Goal: Task Accomplishment & Management: Manage account settings

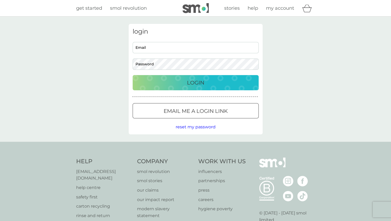
type input "[EMAIL_ADDRESS][DOMAIN_NAME]"
click at [200, 85] on p "Login" at bounding box center [195, 82] width 17 height 8
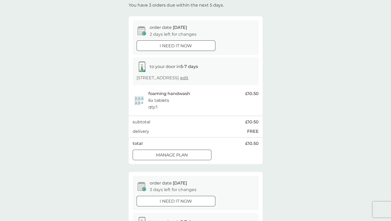
scroll to position [31, 0]
click at [194, 159] on div "Manage plan" at bounding box center [172, 155] width 78 height 7
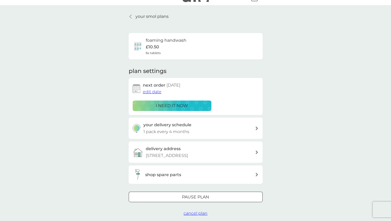
scroll to position [10, 0]
click at [152, 92] on span "edit date" at bounding box center [152, 91] width 19 height 5
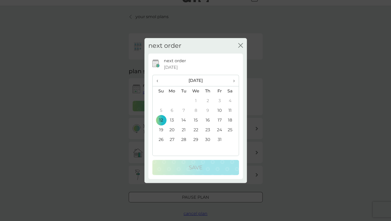
click at [234, 80] on span "›" at bounding box center [231, 80] width 5 height 11
click at [172, 112] on td "3" at bounding box center [172, 111] width 12 height 10
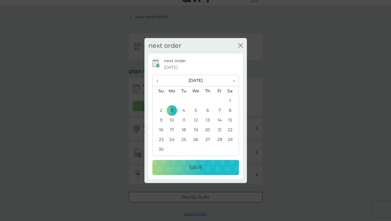
click at [191, 170] on p "Save" at bounding box center [196, 167] width 14 height 8
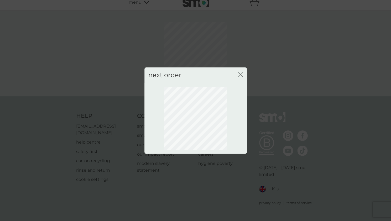
scroll to position [0, 0]
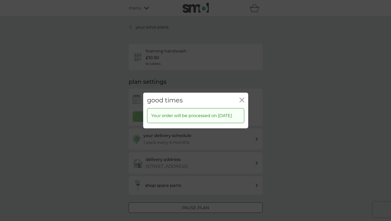
click at [240, 98] on icon "close" at bounding box center [241, 100] width 5 height 5
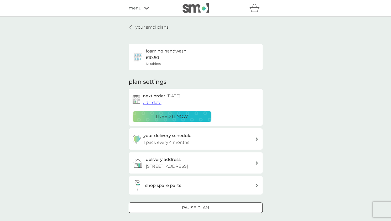
click at [131, 27] on icon at bounding box center [130, 27] width 2 height 4
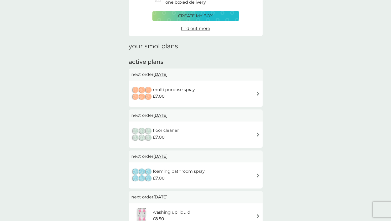
scroll to position [36, 0]
click at [205, 96] on div "multi purpose spray £7.00" at bounding box center [195, 93] width 129 height 18
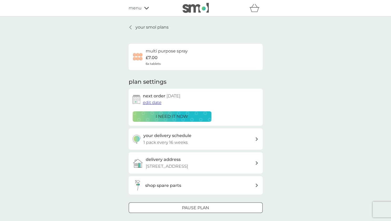
click at [152, 104] on span "edit date" at bounding box center [152, 102] width 19 height 5
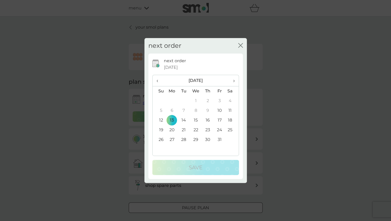
click at [232, 79] on span "›" at bounding box center [231, 80] width 5 height 11
click at [171, 110] on td "3" at bounding box center [172, 111] width 12 height 10
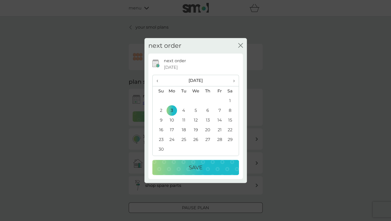
click at [193, 166] on p "Save" at bounding box center [196, 167] width 14 height 8
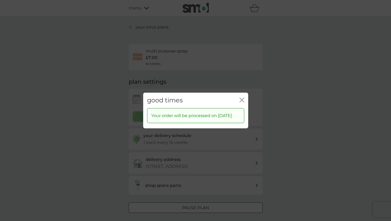
click at [241, 98] on icon "close" at bounding box center [241, 100] width 5 height 5
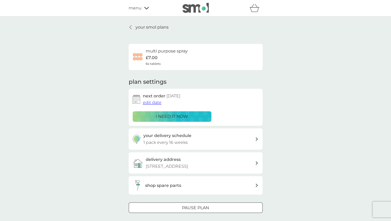
click at [130, 27] on icon at bounding box center [130, 27] width 2 height 4
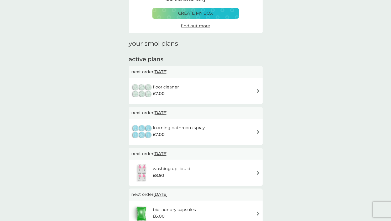
scroll to position [39, 0]
click at [211, 96] on div "floor cleaner £7.00" at bounding box center [195, 91] width 129 height 18
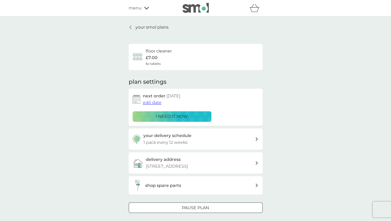
click at [151, 103] on span "edit date" at bounding box center [152, 102] width 19 height 5
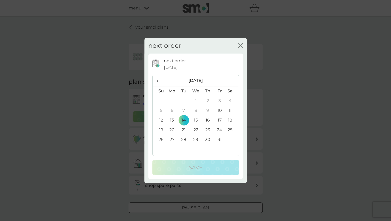
click at [234, 80] on span "›" at bounding box center [231, 80] width 5 height 11
click at [171, 110] on td "3" at bounding box center [172, 111] width 12 height 10
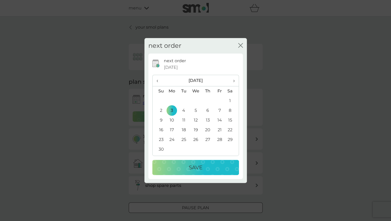
click at [194, 170] on p "Save" at bounding box center [196, 167] width 14 height 8
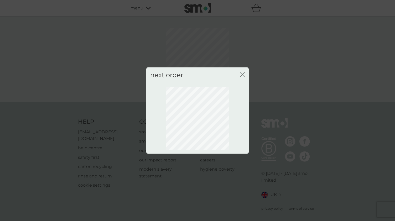
click at [242, 72] on icon "close" at bounding box center [242, 74] width 5 height 5
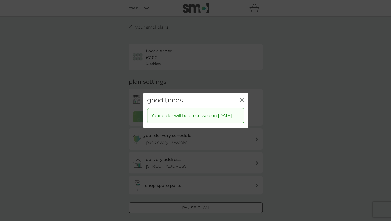
click at [239, 98] on icon "close" at bounding box center [241, 100] width 5 height 5
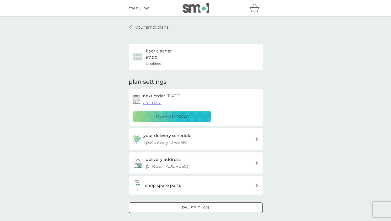
click at [131, 27] on div at bounding box center [131, 27] width 4 height 4
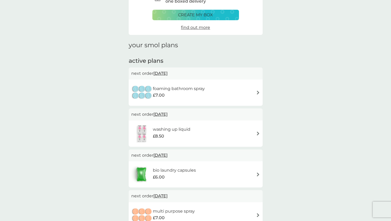
scroll to position [43, 0]
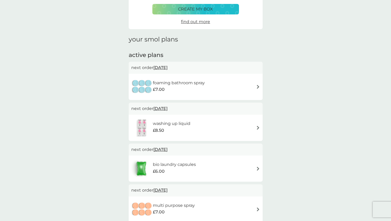
click at [195, 85] on h6 "foaming bathroom spray" at bounding box center [179, 83] width 52 height 7
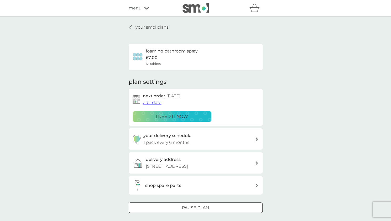
click at [151, 103] on span "edit date" at bounding box center [152, 102] width 19 height 5
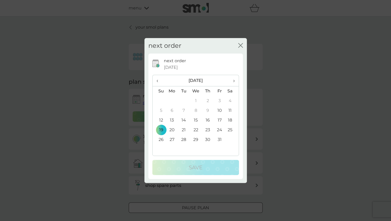
click at [229, 80] on span "›" at bounding box center [231, 80] width 5 height 11
click at [171, 111] on td "3" at bounding box center [172, 111] width 12 height 10
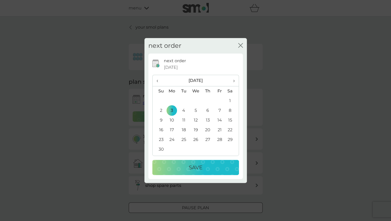
click at [202, 168] on p "Save" at bounding box center [196, 167] width 14 height 8
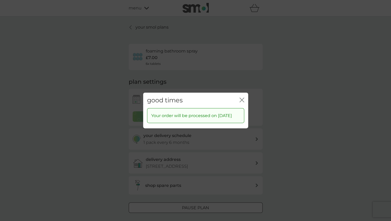
click at [240, 98] on icon "close" at bounding box center [241, 100] width 5 height 5
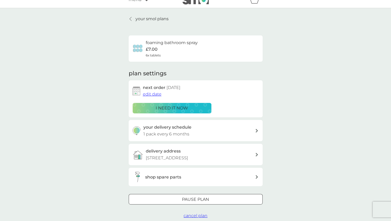
scroll to position [10, 0]
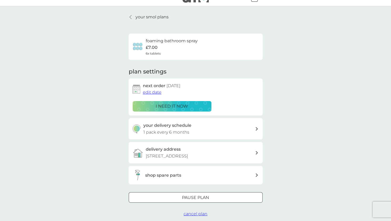
click at [130, 17] on icon at bounding box center [130, 17] width 2 height 4
